Goal: Check status: Check status

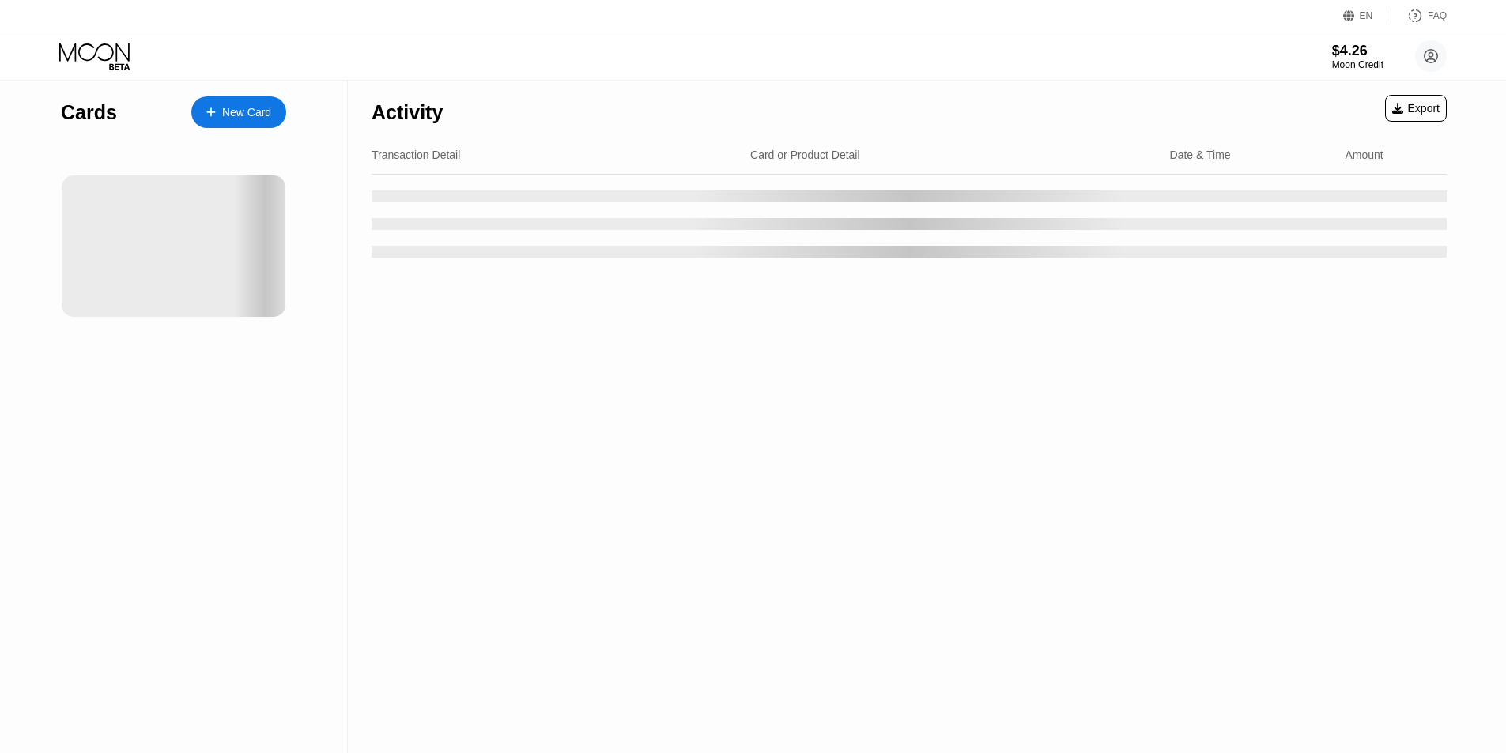
click at [619, 546] on div "Activity Export Transaction Detail Card or Product Detail Date & Time Amount" at bounding box center [909, 417] width 1122 height 673
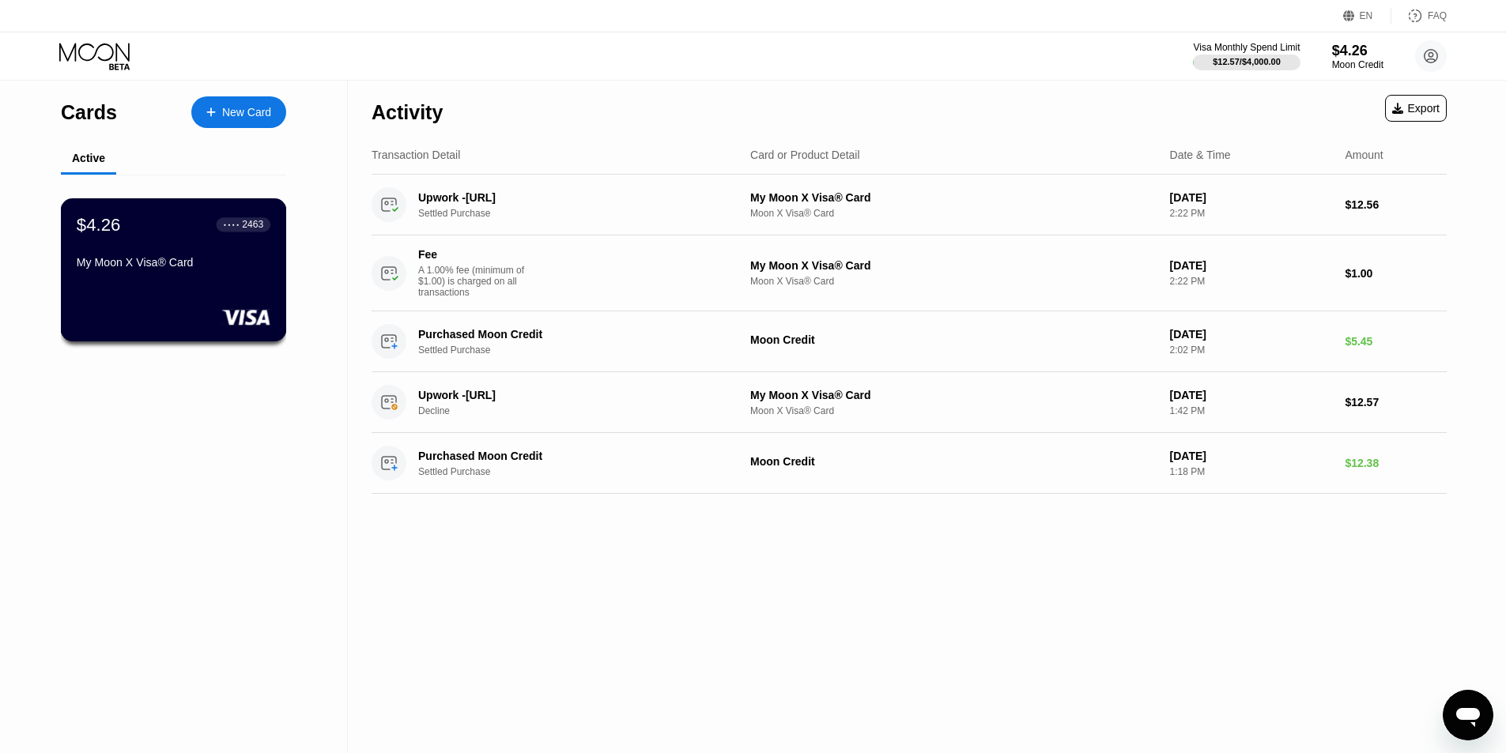
click at [155, 247] on div "$4.26 ● ● ● ● 2463 My Moon X Visa® Card" at bounding box center [174, 244] width 194 height 61
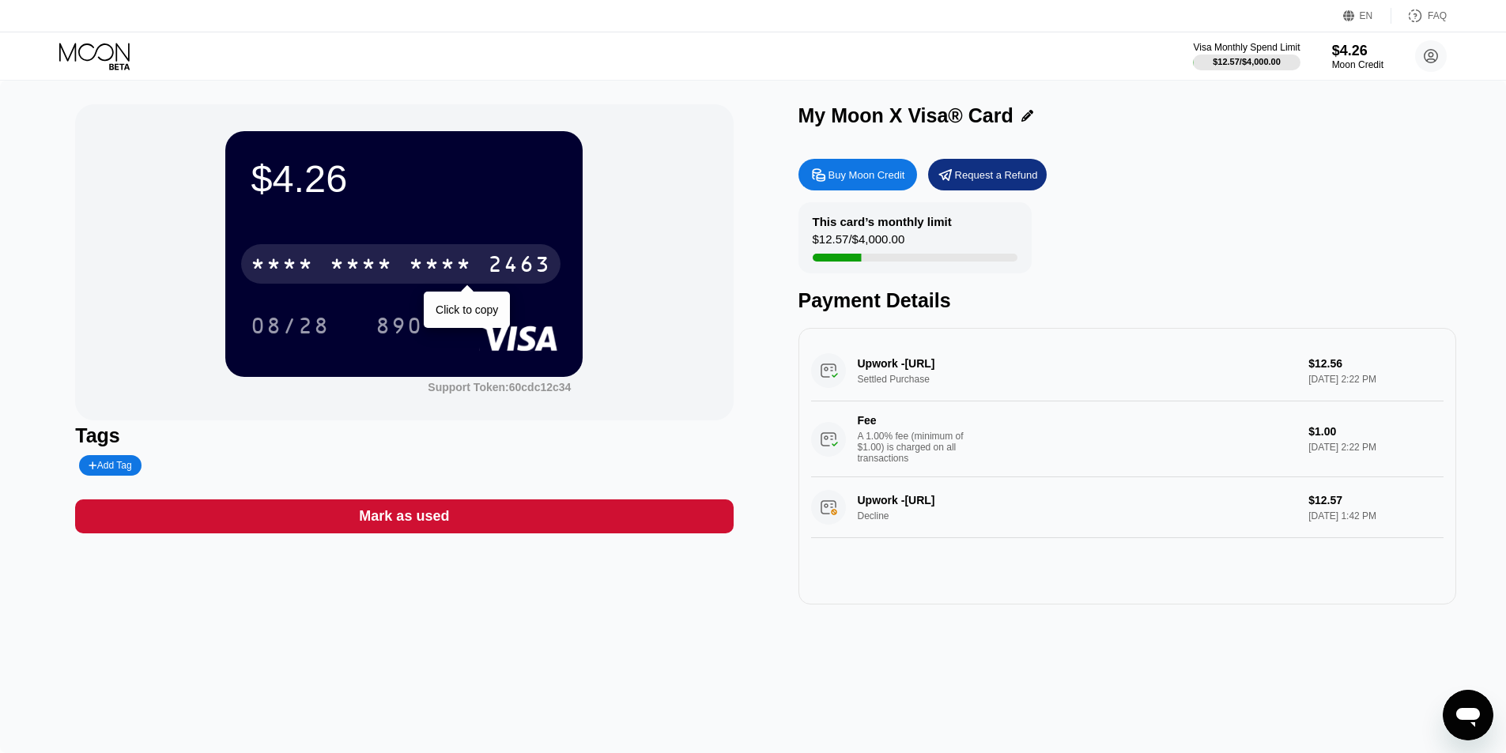
click at [345, 261] on div "* * * *" at bounding box center [361, 266] width 63 height 25
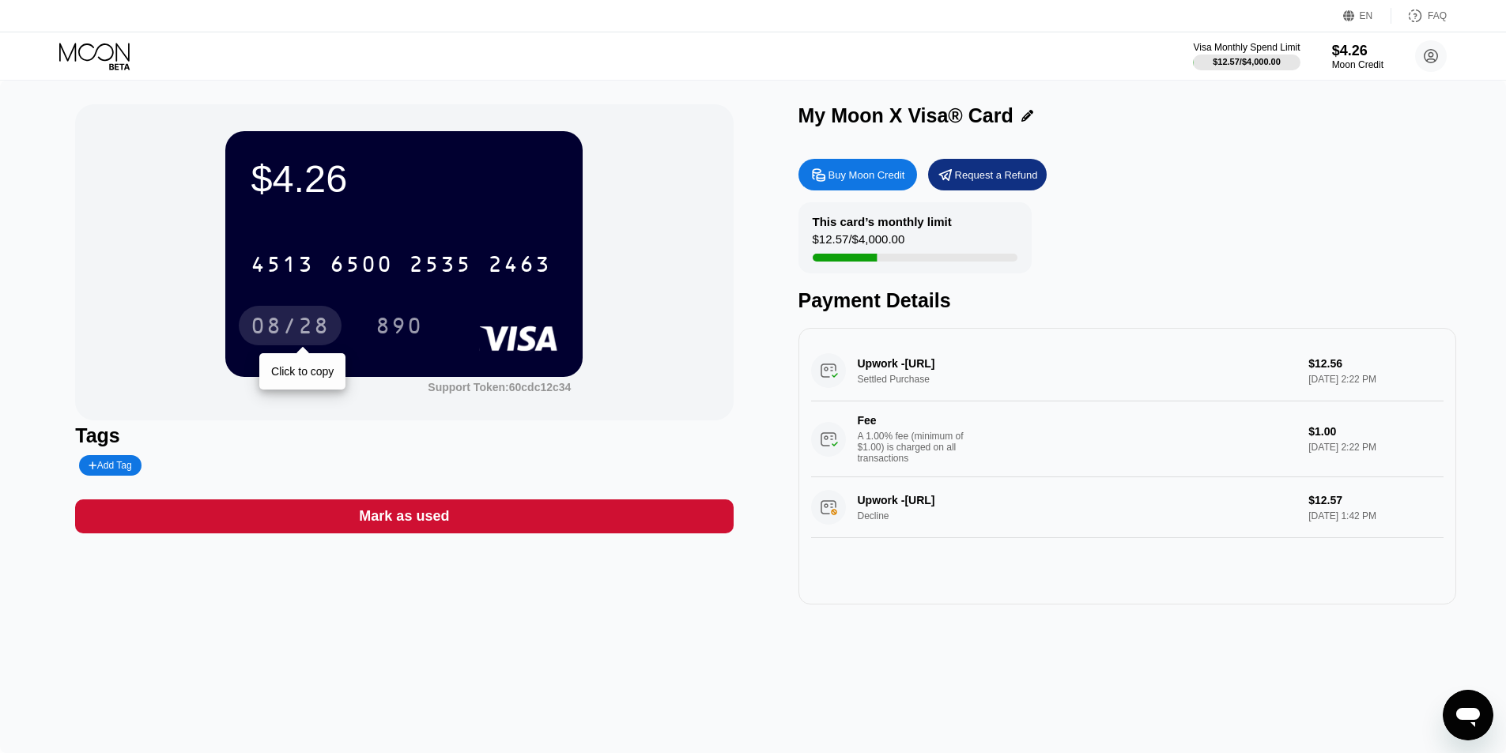
click at [267, 322] on div "08/28" at bounding box center [290, 327] width 79 height 25
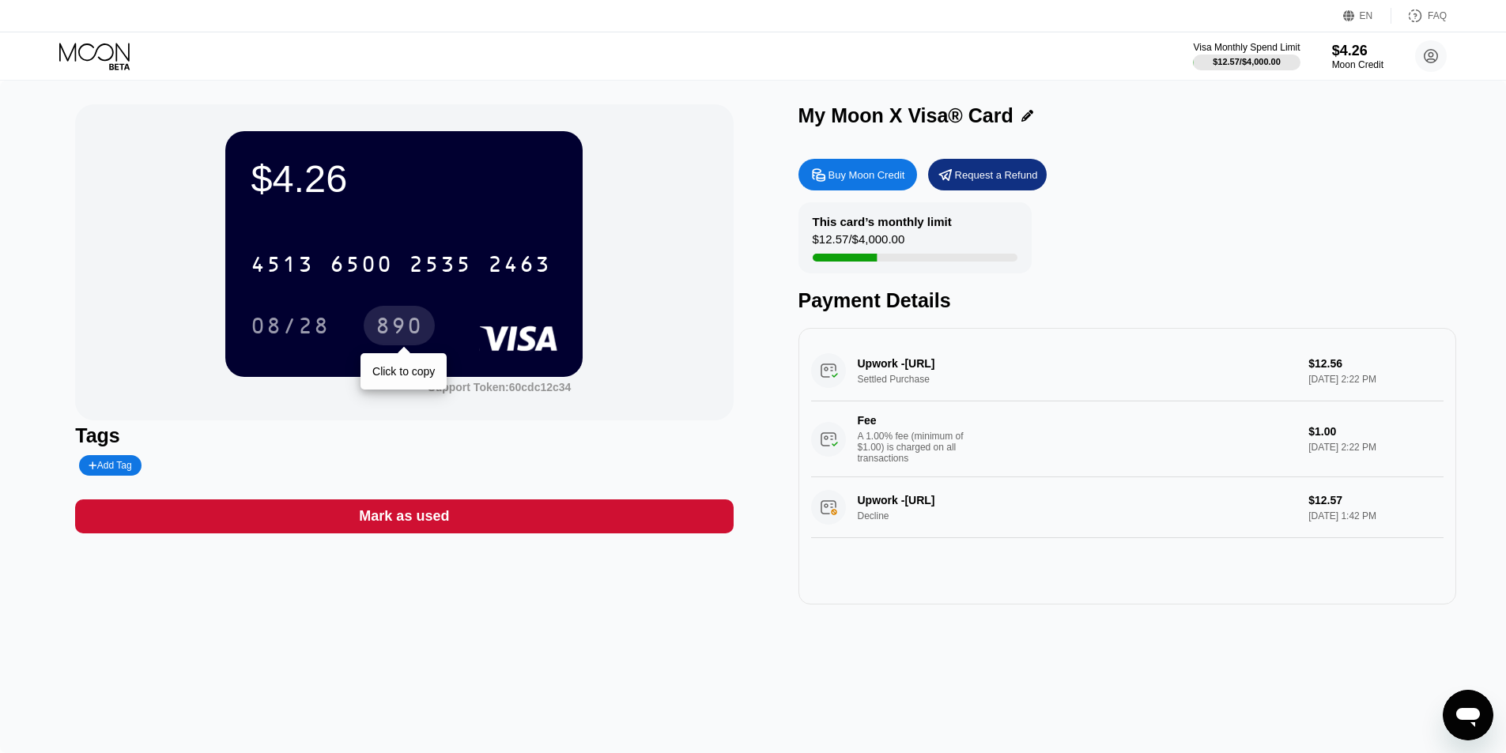
click at [386, 325] on div "890" at bounding box center [398, 327] width 47 height 25
